Goal: Transaction & Acquisition: Purchase product/service

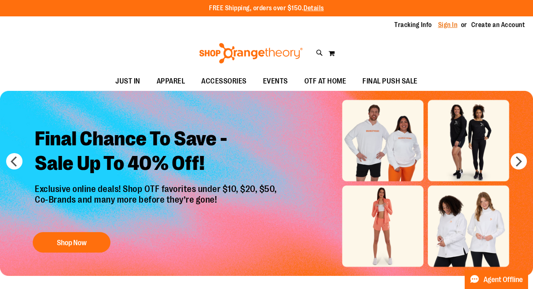
click at [441, 23] on link "Sign In" at bounding box center [448, 24] width 20 height 9
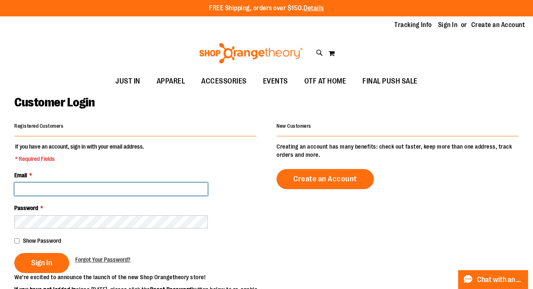
click at [68, 189] on input "Email *" at bounding box center [110, 188] width 193 height 13
type input "**********"
click at [14, 253] on button "Sign In" at bounding box center [41, 263] width 55 height 20
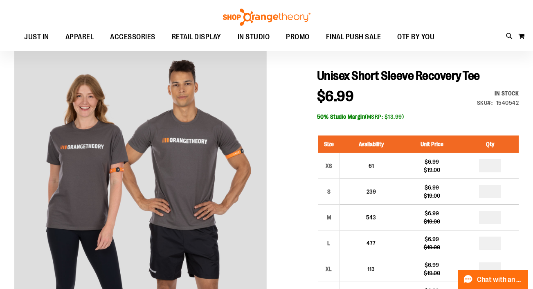
scroll to position [74, 0]
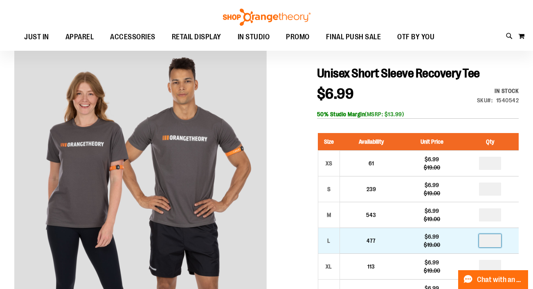
click at [493, 243] on input "number" at bounding box center [490, 240] width 22 height 13
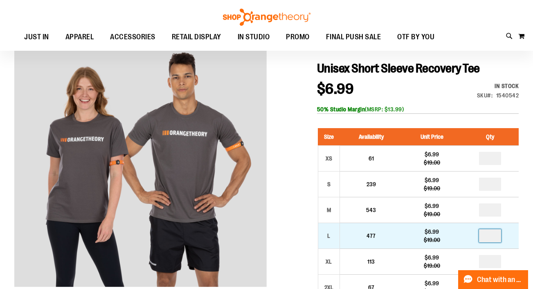
type input "**"
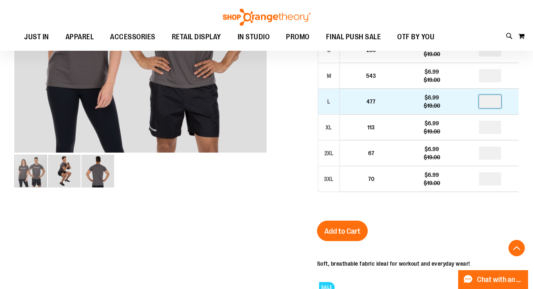
scroll to position [215, 0]
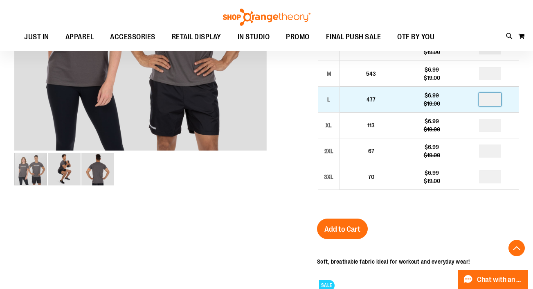
type input "*"
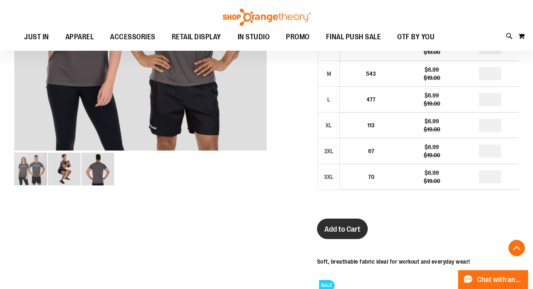
click at [345, 229] on span "Add to Cart" at bounding box center [342, 229] width 36 height 9
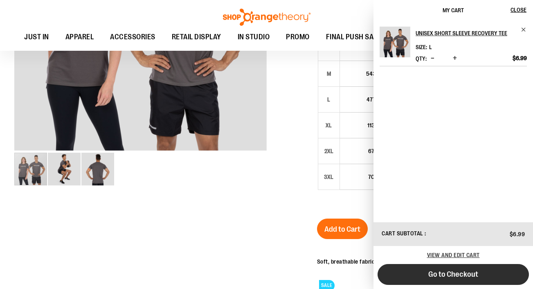
click at [429, 279] on button "Go to Checkout" at bounding box center [453, 274] width 151 height 21
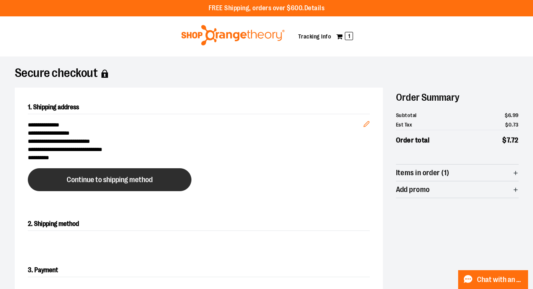
click at [127, 177] on span "Continue to shipping method" at bounding box center [110, 180] width 86 height 8
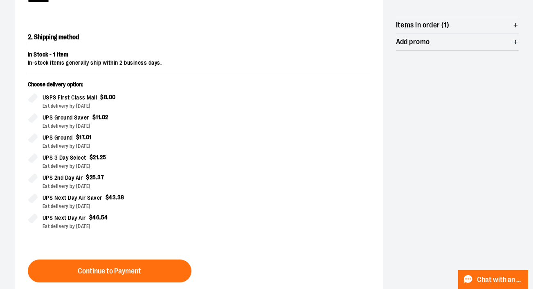
scroll to position [161, 0]
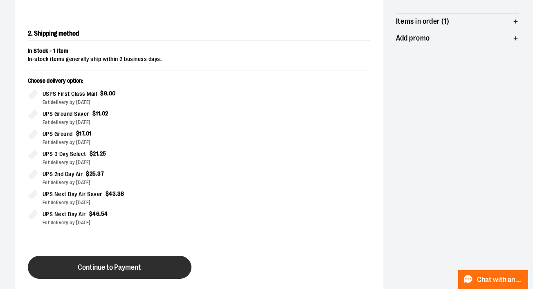
click at [99, 265] on span "Continue to Payment" at bounding box center [109, 267] width 63 height 8
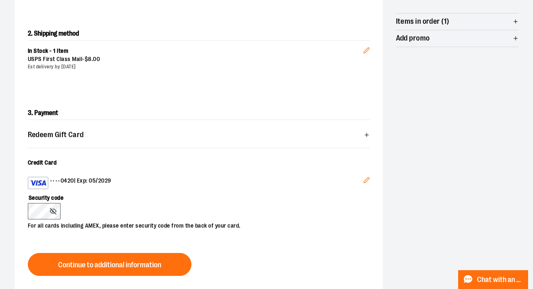
click at [137, 219] on p "For all cards including AMEX, please enter security code from the back of your …" at bounding box center [195, 224] width 334 height 11
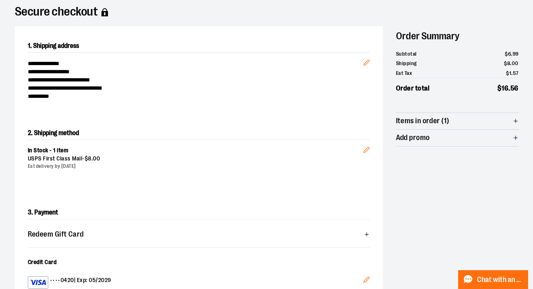
scroll to position [59, 0]
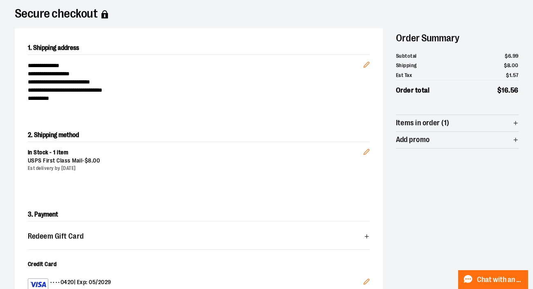
click at [425, 125] on span "Items in order (1)" at bounding box center [423, 123] width 54 height 8
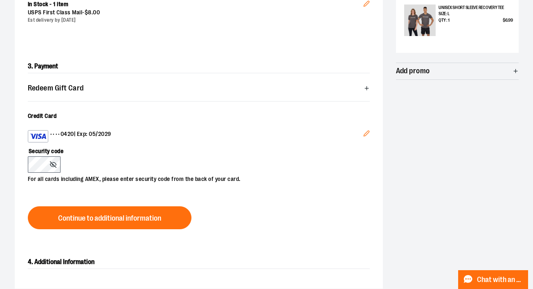
scroll to position [208, 0]
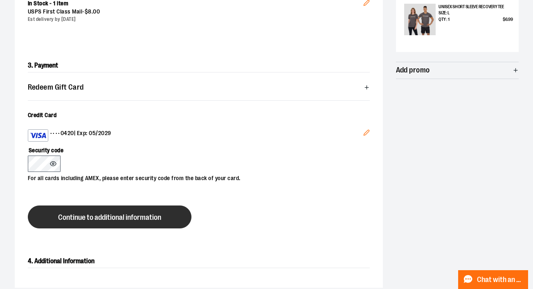
click at [119, 217] on span "Continue to additional information" at bounding box center [109, 217] width 103 height 8
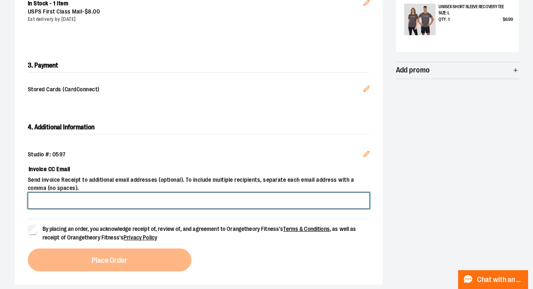
click at [90, 204] on input "Invoice CC Email" at bounding box center [199, 200] width 342 height 16
type input "*"
type input "**********"
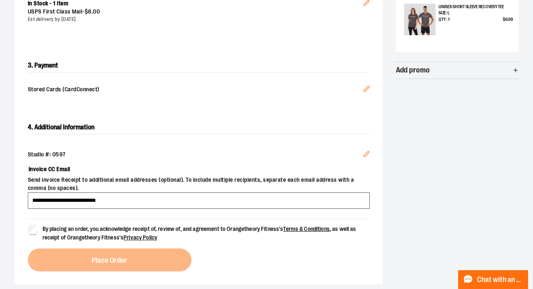
click at [38, 227] on label "By placing an order, you acknowledge receipt of, review of, and agreement to Or…" at bounding box center [199, 233] width 342 height 17
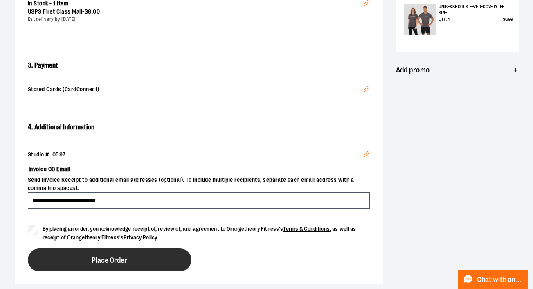
click at [69, 261] on button "Place Order" at bounding box center [110, 259] width 164 height 23
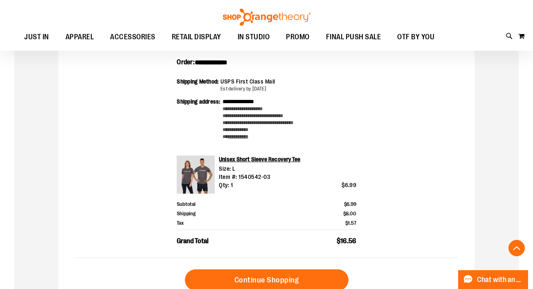
scroll to position [208, 0]
